Goal: Task Accomplishment & Management: Use online tool/utility

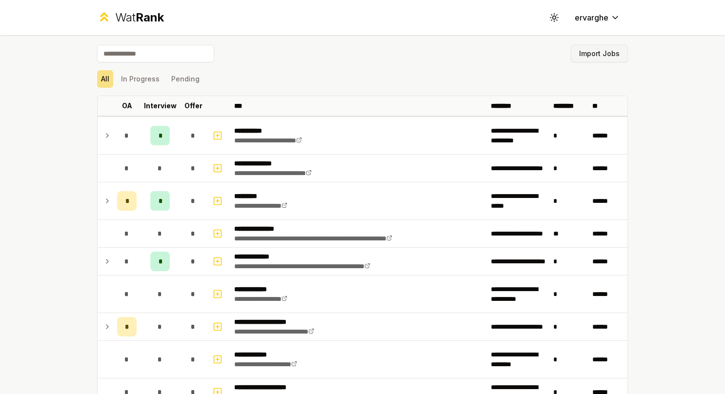
click at [602, 57] on button "Import Jobs" at bounding box center [599, 54] width 57 height 18
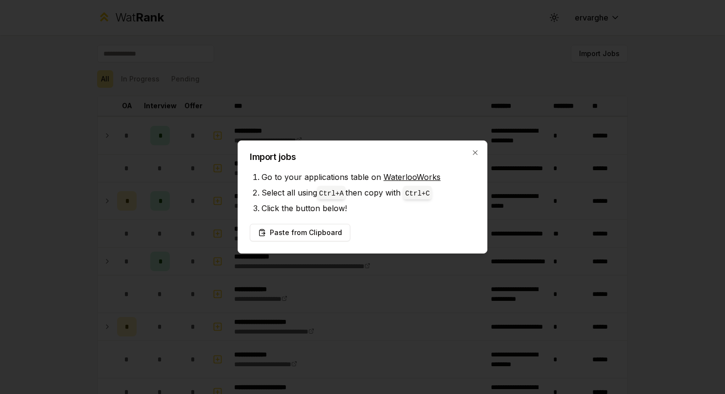
click at [376, 193] on li "Select all using Ctrl+ A then copy with Ctrl+ C" at bounding box center [368, 193] width 214 height 16
drag, startPoint x: 321, startPoint y: 193, endPoint x: 353, endPoint y: 192, distance: 31.2
click at [353, 192] on li "Select all using Ctrl+ A then copy with Ctrl+ C" at bounding box center [368, 193] width 214 height 16
drag, startPoint x: 353, startPoint y: 192, endPoint x: 356, endPoint y: 205, distance: 13.1
click at [356, 205] on li "Click the button below!" at bounding box center [368, 209] width 214 height 16
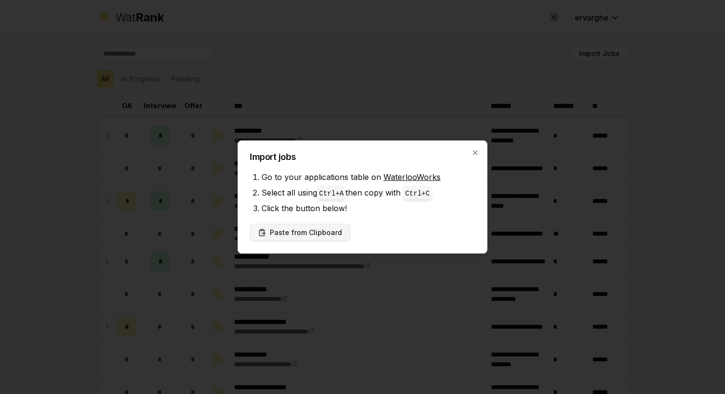
click at [318, 224] on button "Paste from Clipboard" at bounding box center [300, 233] width 100 height 18
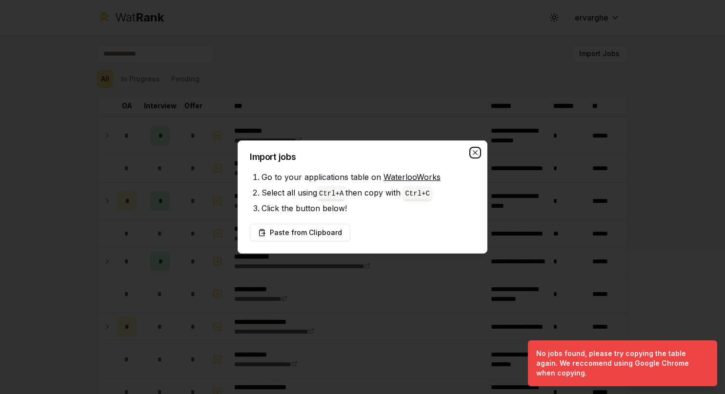
click at [475, 150] on icon "button" at bounding box center [475, 153] width 8 height 8
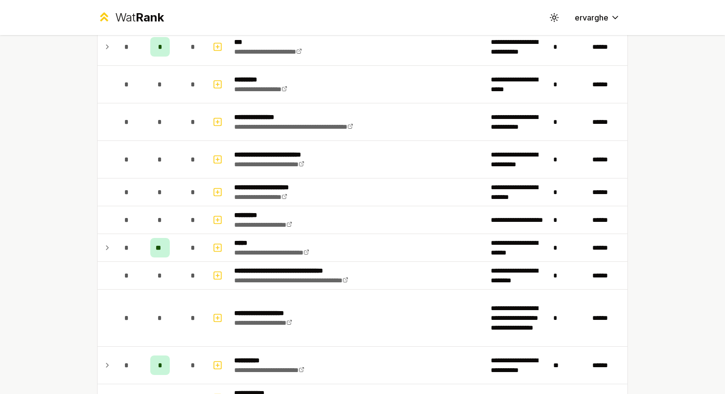
scroll to position [634, 0]
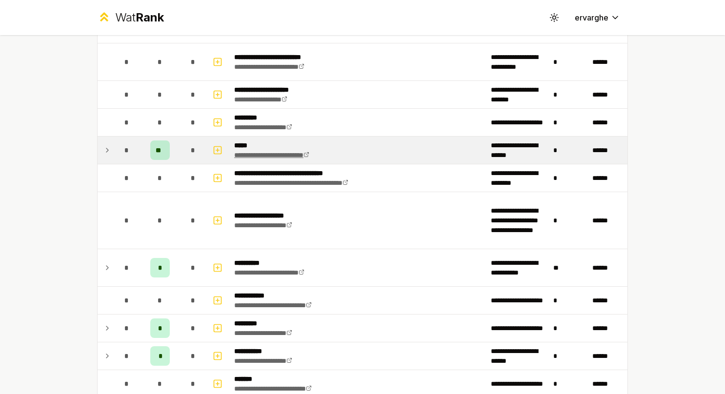
click at [265, 153] on link "**********" at bounding box center [271, 155] width 75 height 7
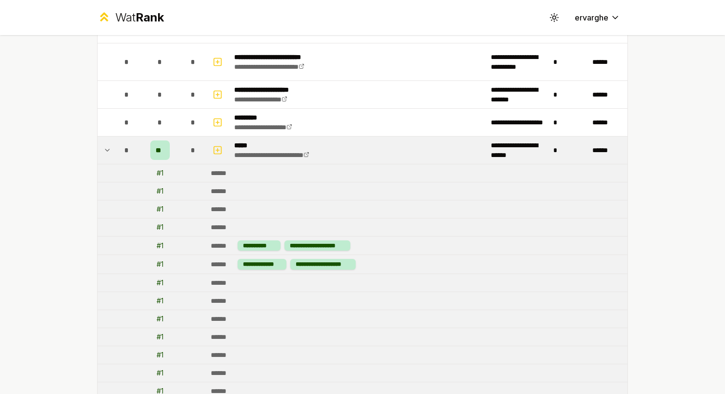
click at [99, 145] on td at bounding box center [106, 150] width 16 height 27
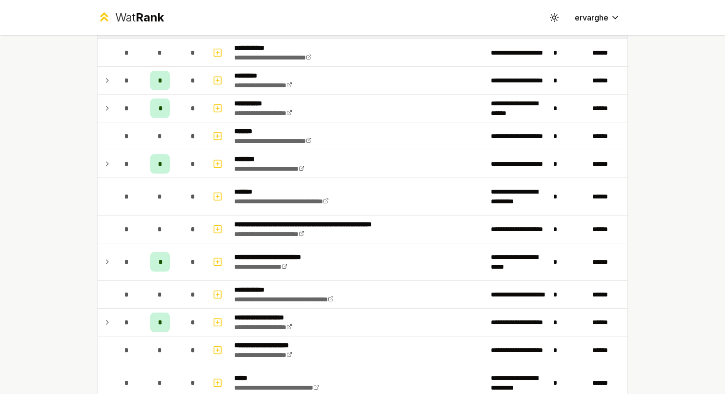
scroll to position [927, 0]
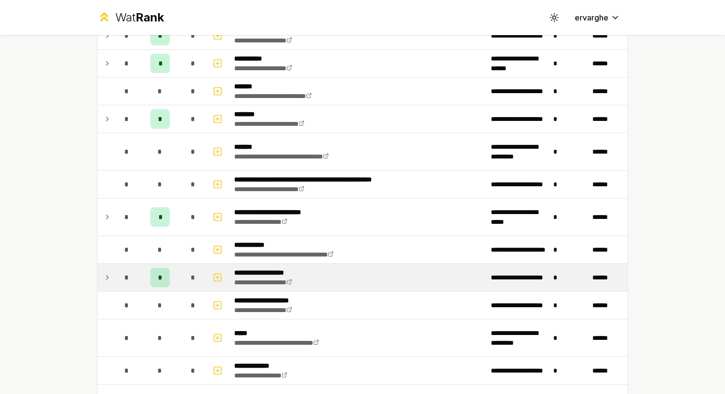
click at [113, 270] on td "*" at bounding box center [126, 277] width 27 height 27
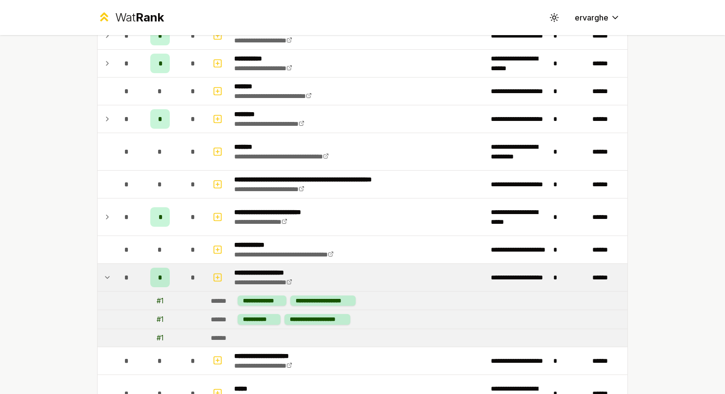
click at [108, 268] on td at bounding box center [106, 277] width 16 height 27
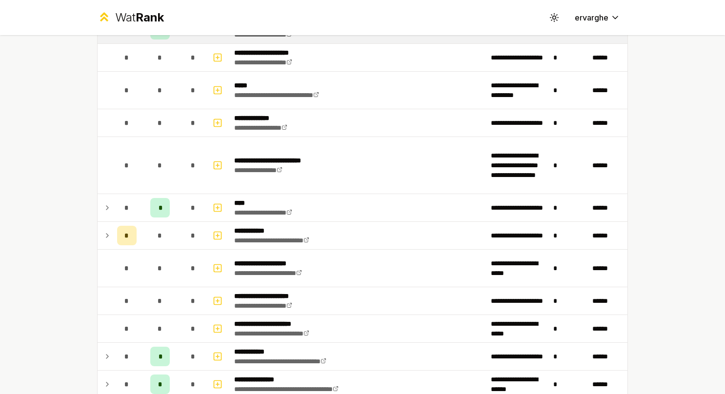
scroll to position [1220, 0]
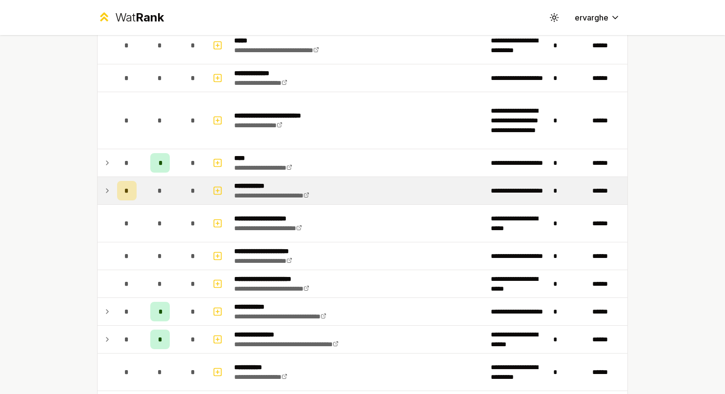
click at [103, 187] on icon at bounding box center [107, 191] width 8 height 12
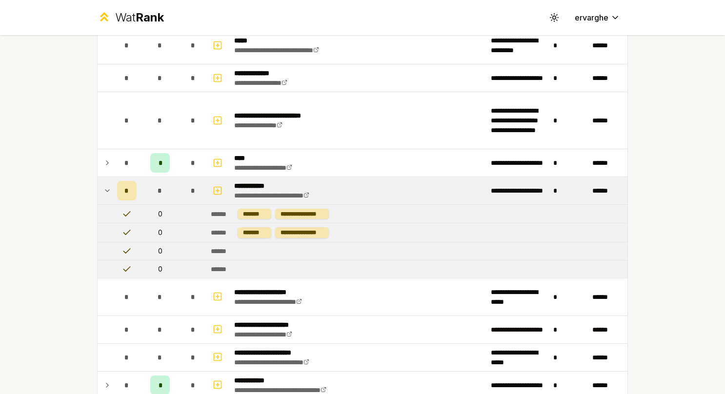
click at [103, 186] on icon at bounding box center [107, 191] width 8 height 12
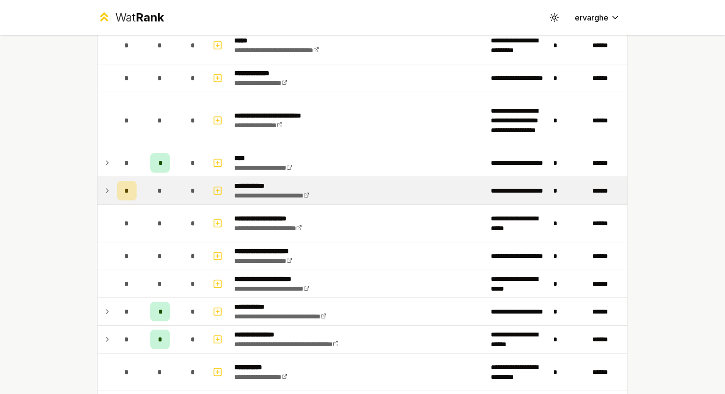
click at [103, 186] on icon at bounding box center [107, 191] width 8 height 12
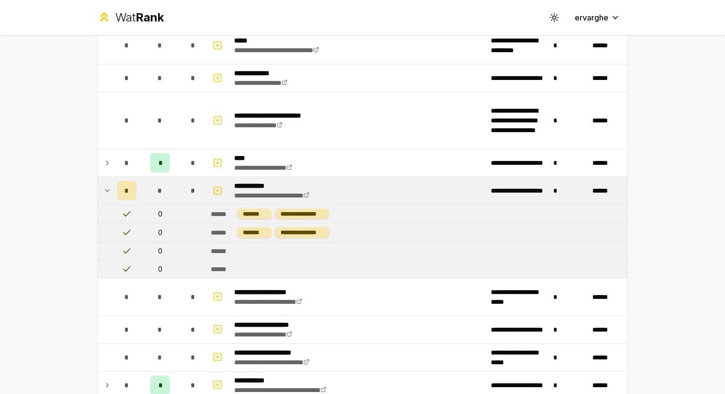
click at [103, 186] on icon at bounding box center [107, 191] width 8 height 12
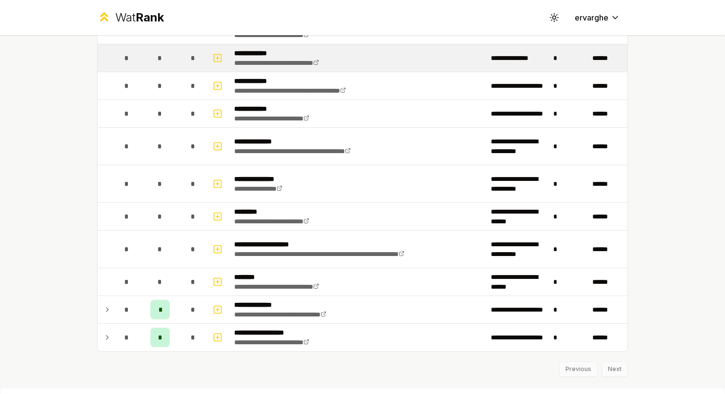
scroll to position [1951, 0]
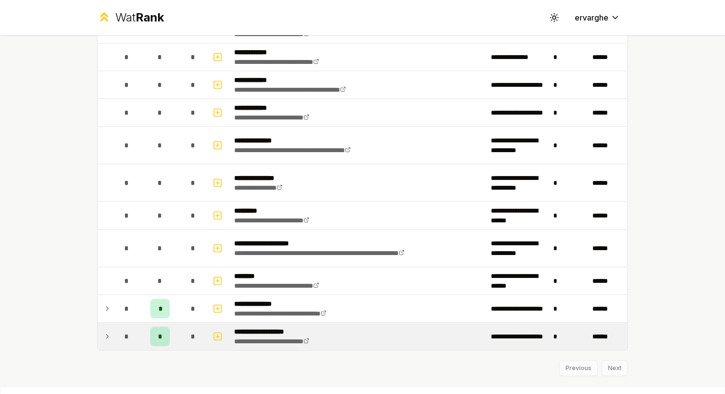
click at [98, 327] on td at bounding box center [106, 336] width 16 height 27
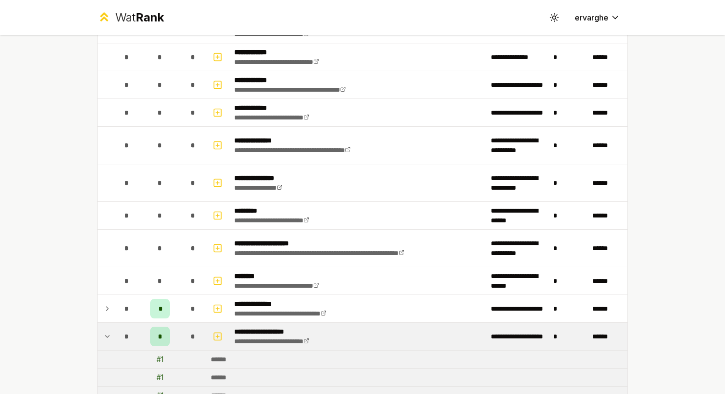
scroll to position [2011, 0]
